Goal: Information Seeking & Learning: Check status

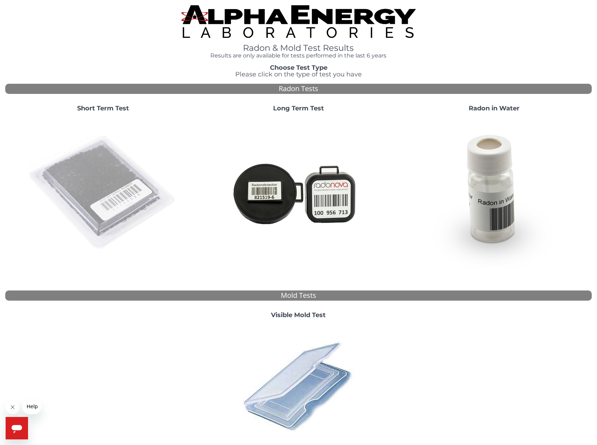
click at [135, 206] on img at bounding box center [103, 192] width 151 height 151
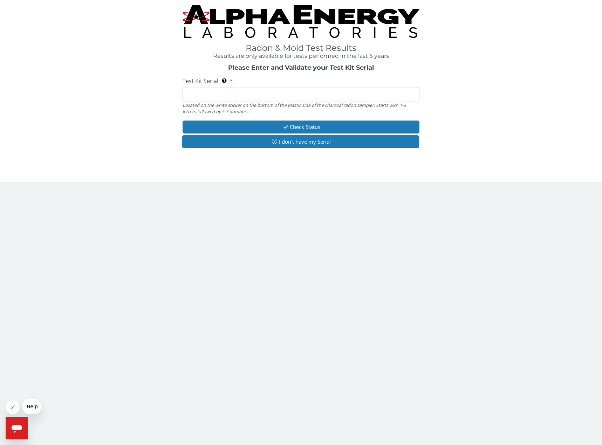
click at [226, 97] on input "Test Kit Serial Located on the white sticker on the bottom of the plastic side …" at bounding box center [301, 94] width 236 height 15
click at [187, 94] on input "Test Kit Serial Located on the white sticker on the bottom of the plastic side …" at bounding box center [301, 94] width 236 height 15
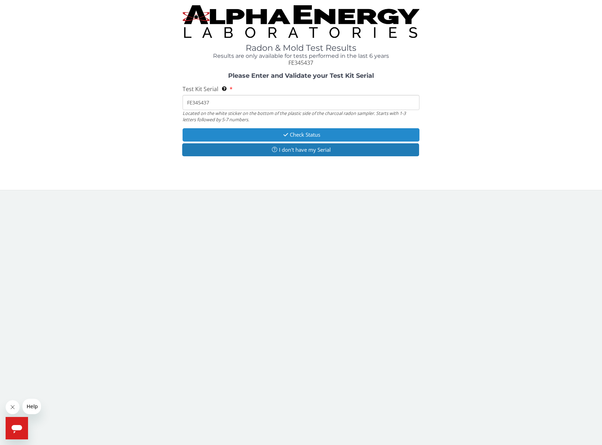
type input "FE345437"
click at [273, 133] on button "Check Status" at bounding box center [301, 134] width 236 height 13
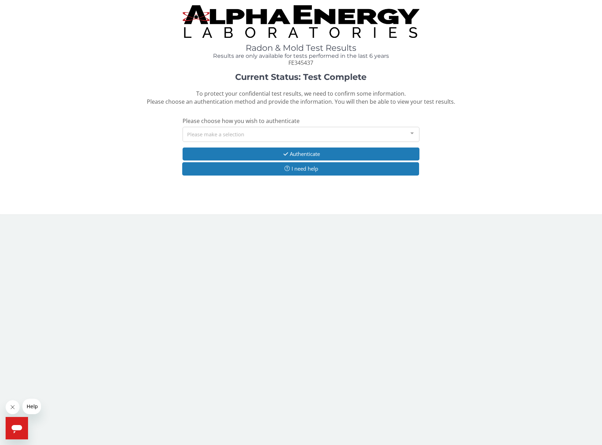
click at [229, 136] on div "Please make a selection" at bounding box center [301, 134] width 236 height 15
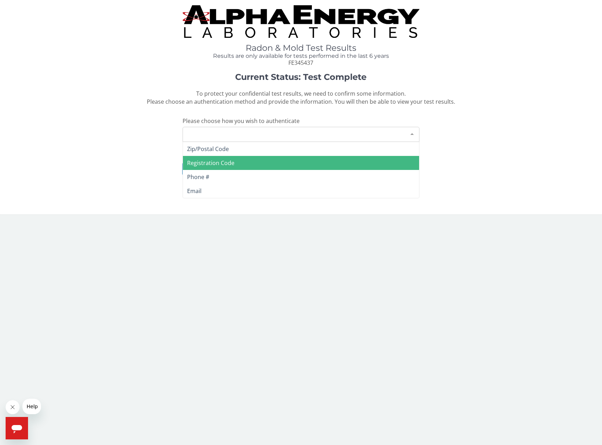
click at [241, 175] on span "Phone #" at bounding box center [301, 177] width 236 height 14
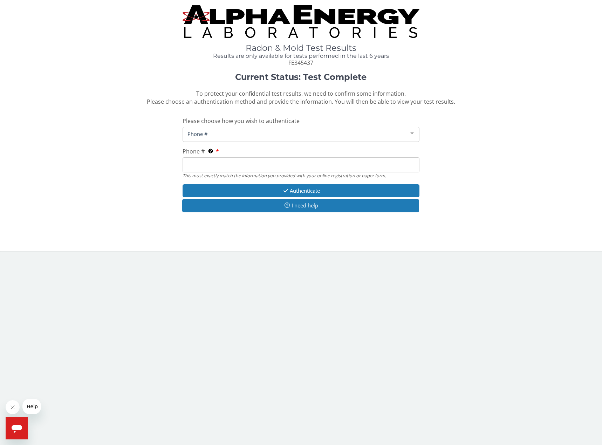
click at [236, 143] on div "Current Status: Test Complete To protect your confidential test results, we nee…" at bounding box center [300, 146] width 591 height 147
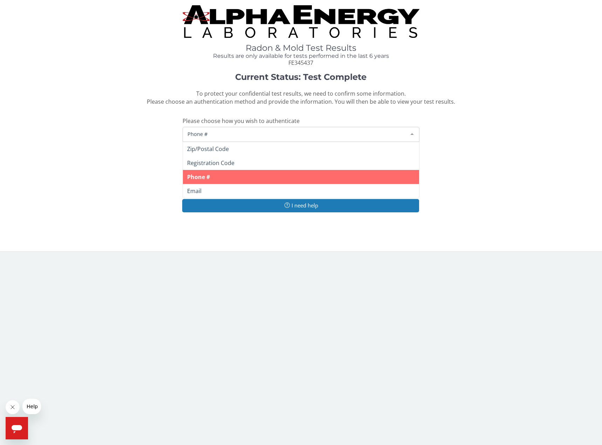
click at [236, 138] on div "Phone #" at bounding box center [301, 134] width 236 height 15
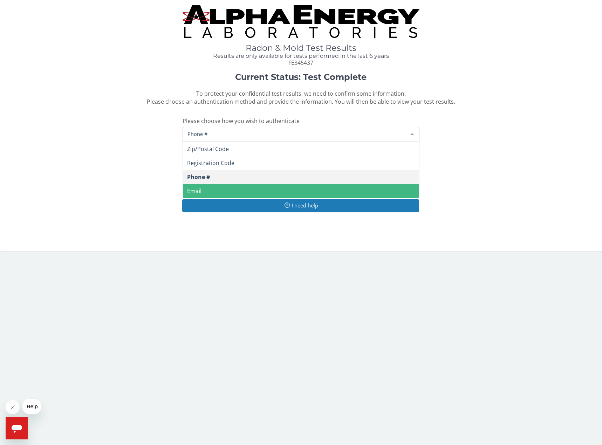
click at [239, 191] on span "Email" at bounding box center [301, 191] width 236 height 14
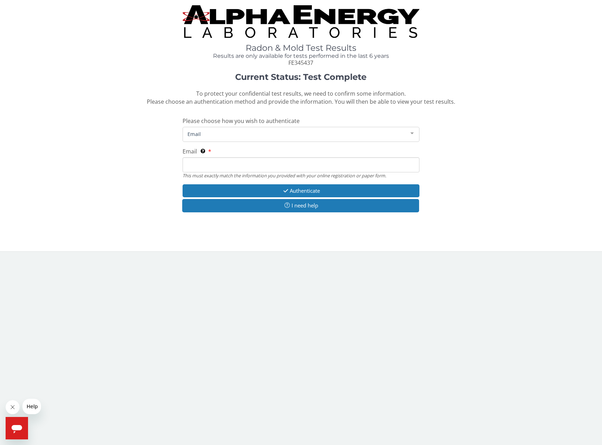
click at [227, 168] on input "Email This must exactly match the information you provided with your online reg…" at bounding box center [301, 164] width 236 height 15
type input "[PERSON_NAME][EMAIL_ADDRESS][DOMAIN_NAME]"
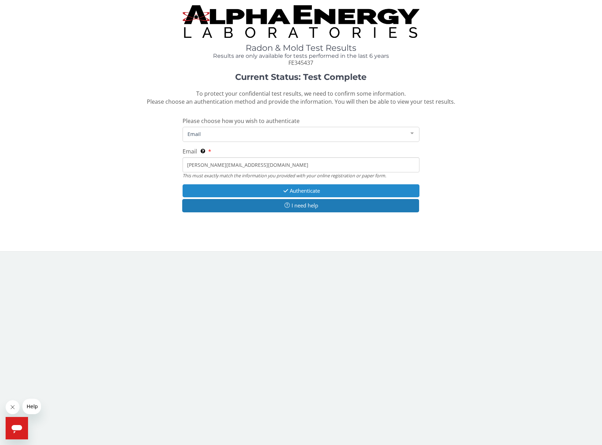
click at [238, 193] on button "Authenticate" at bounding box center [301, 190] width 236 height 13
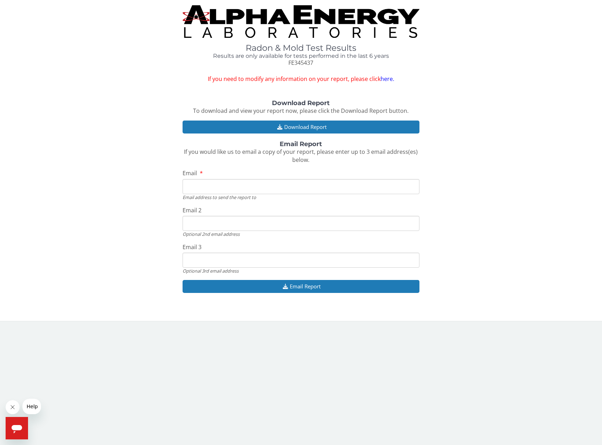
click at [284, 318] on div "Radon & Mold Test Results Results are only available for tests performed in the…" at bounding box center [301, 160] width 602 height 321
click at [308, 129] on button "Download Report" at bounding box center [301, 127] width 236 height 13
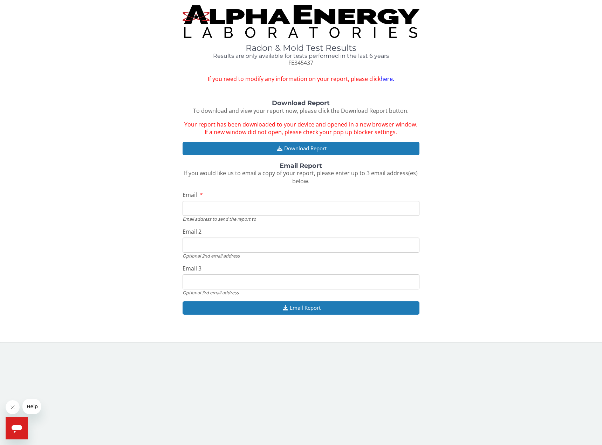
click at [291, 10] on img at bounding box center [301, 21] width 236 height 33
